Goal: Check status: Check status

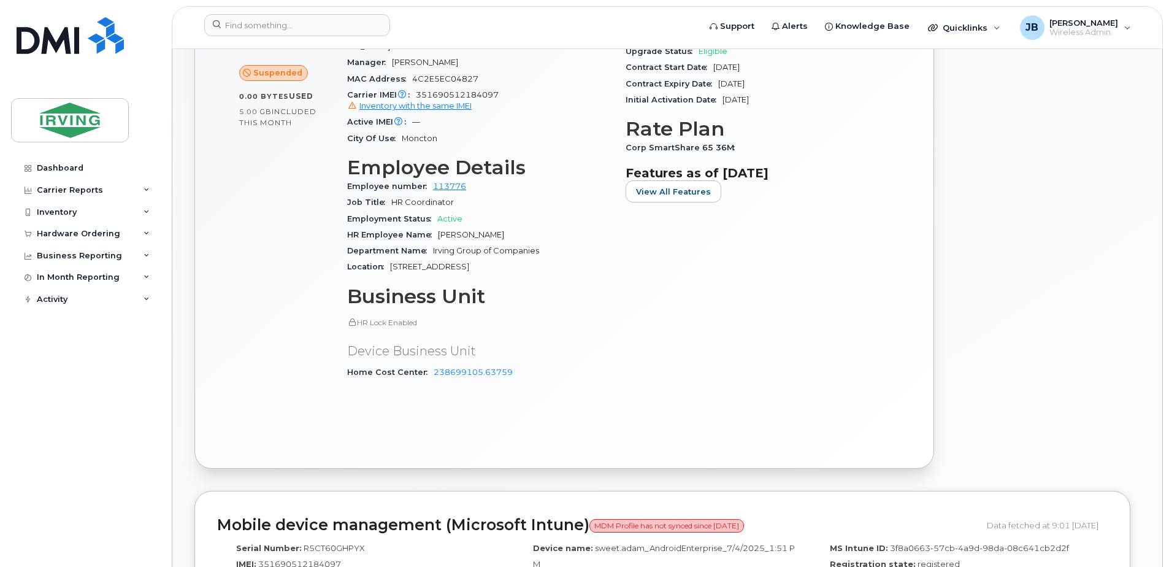
scroll to position [491, 0]
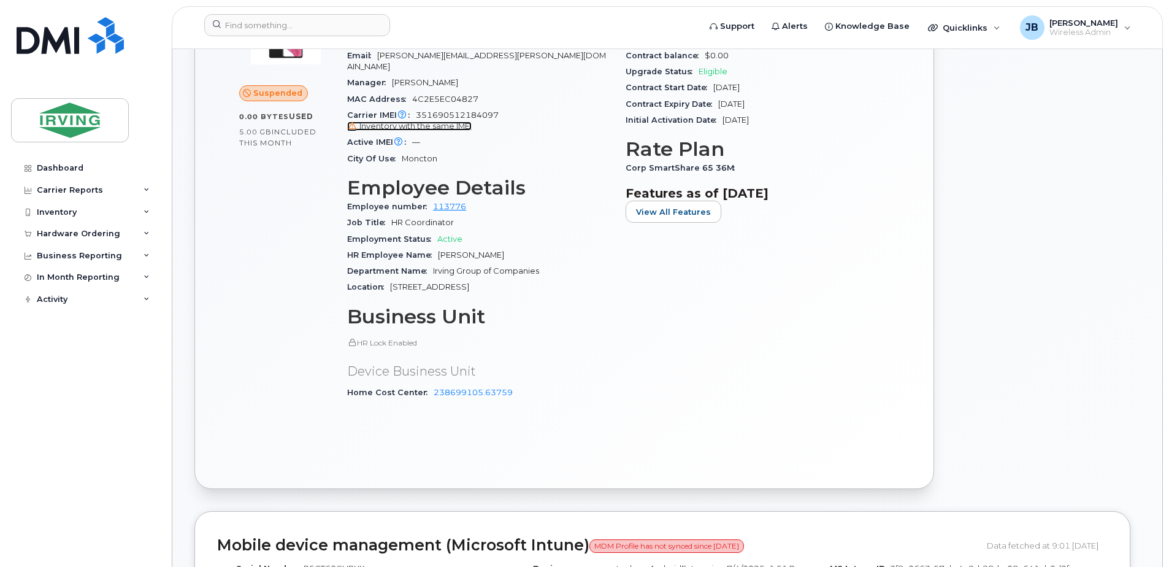
click at [451, 121] on span "Inventory with the same IMEI" at bounding box center [415, 125] width 112 height 9
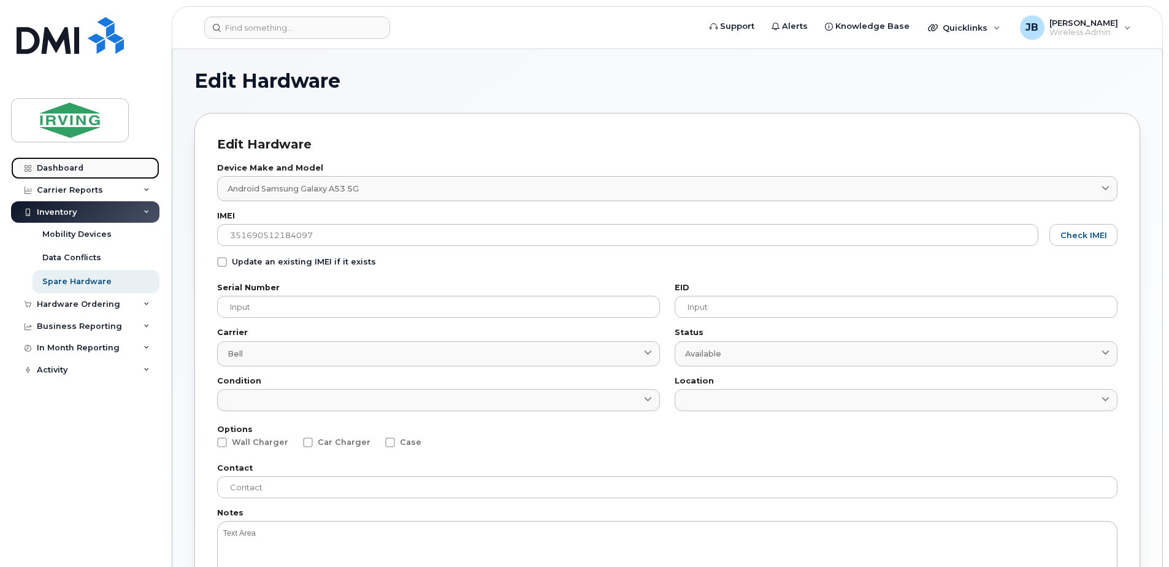
click at [64, 165] on div "Dashboard" at bounding box center [60, 168] width 47 height 10
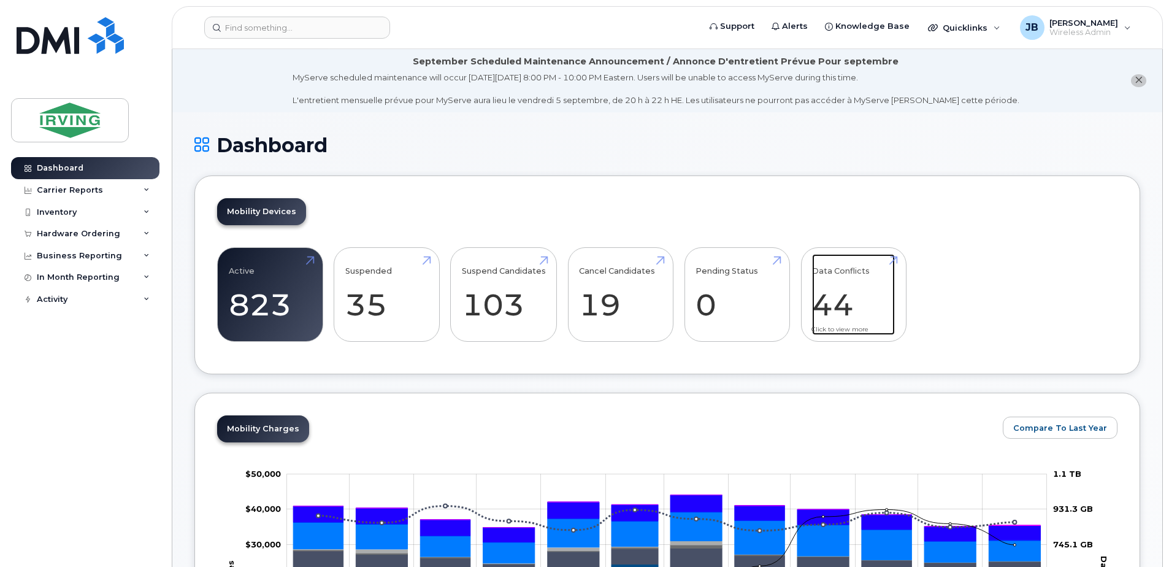
click at [832, 285] on link "Data Conflicts 44" at bounding box center [853, 294] width 83 height 81
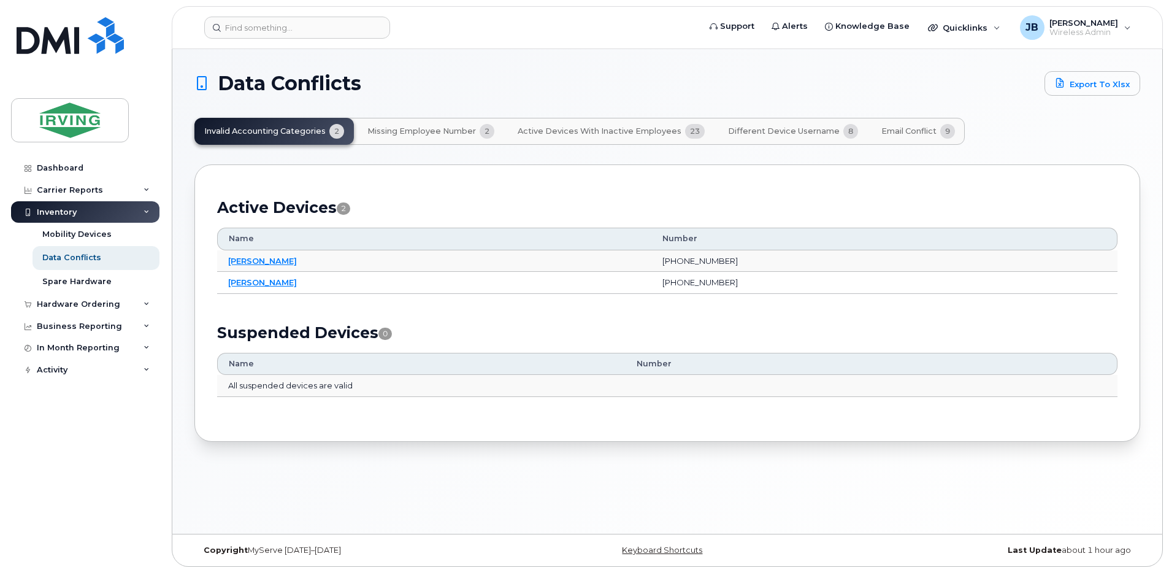
click at [442, 133] on span "Missing Employee Number" at bounding box center [421, 131] width 109 height 10
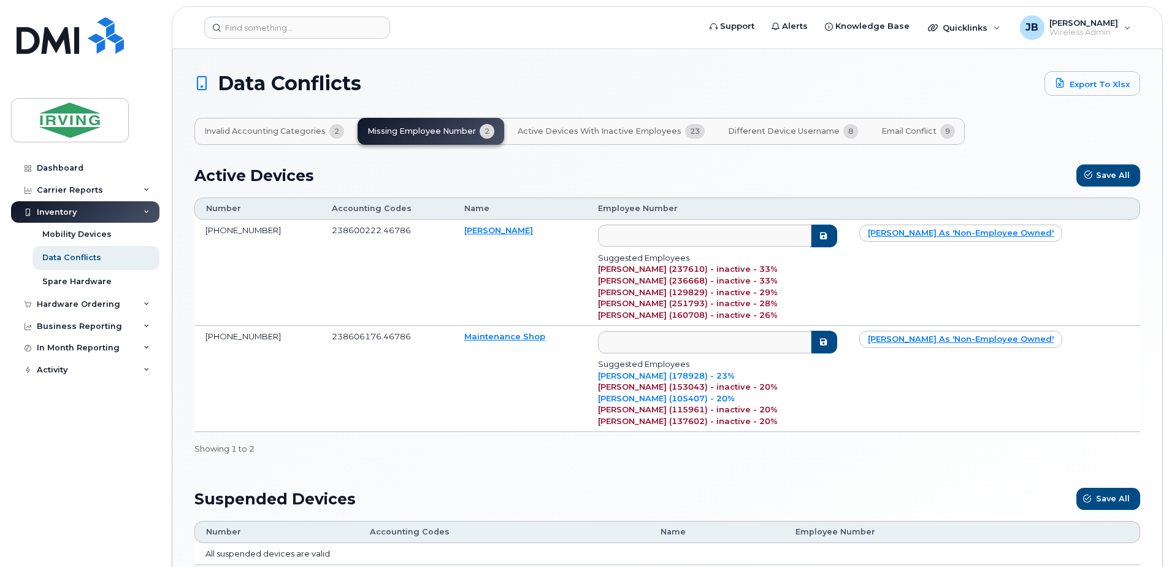
click at [609, 131] on span "Active Devices with Inactive Employees" at bounding box center [600, 131] width 164 height 10
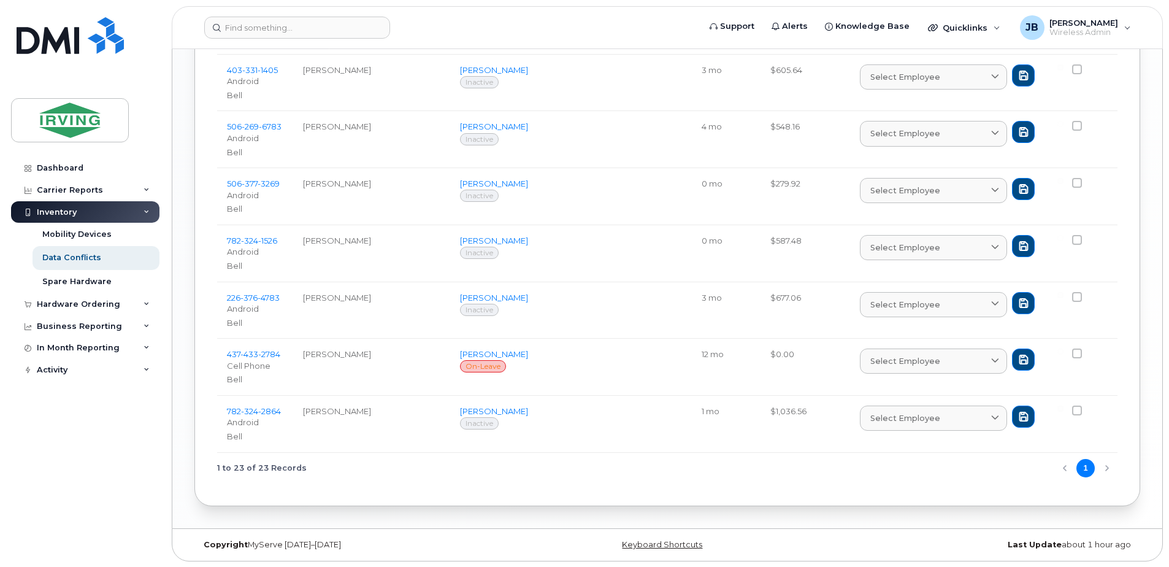
scroll to position [1104, 0]
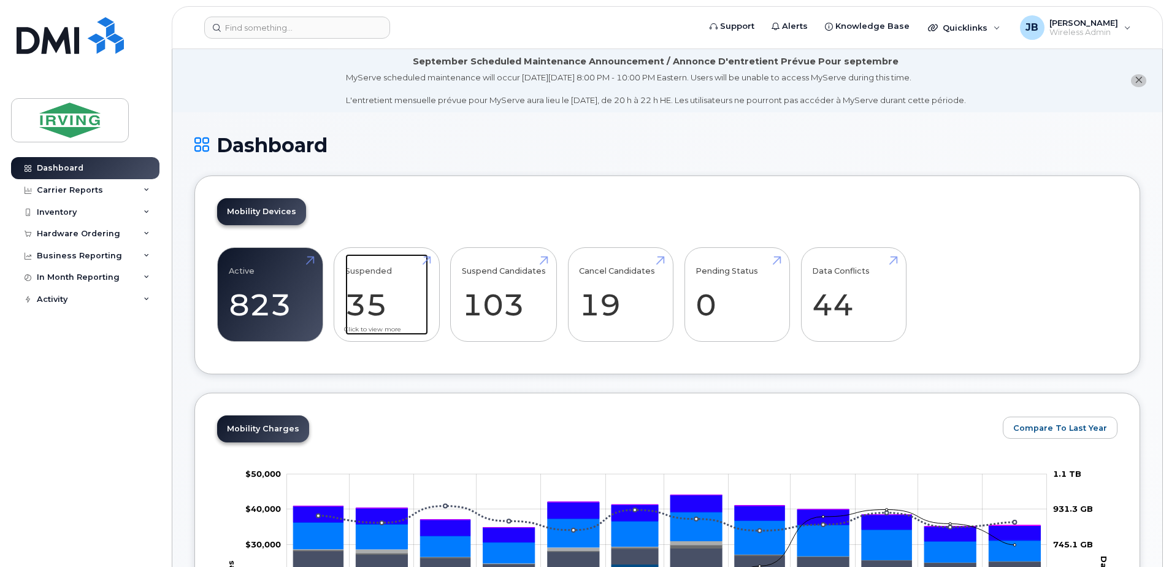
click at [375, 292] on link "Suspended 35 -92%" at bounding box center [386, 294] width 83 height 81
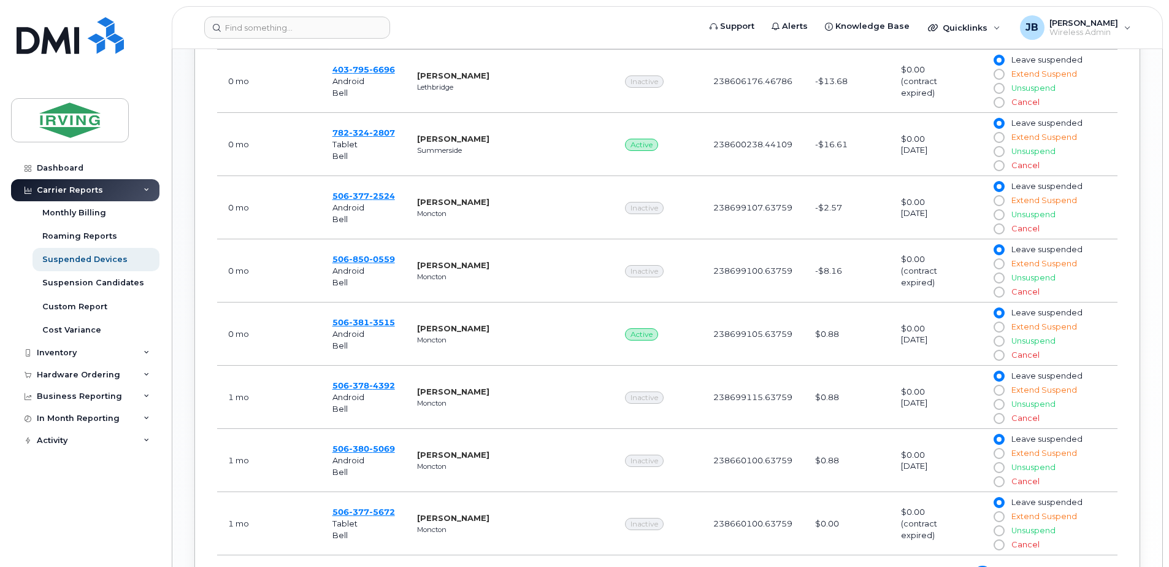
scroll to position [736, 0]
